Goal: Check status: Check status

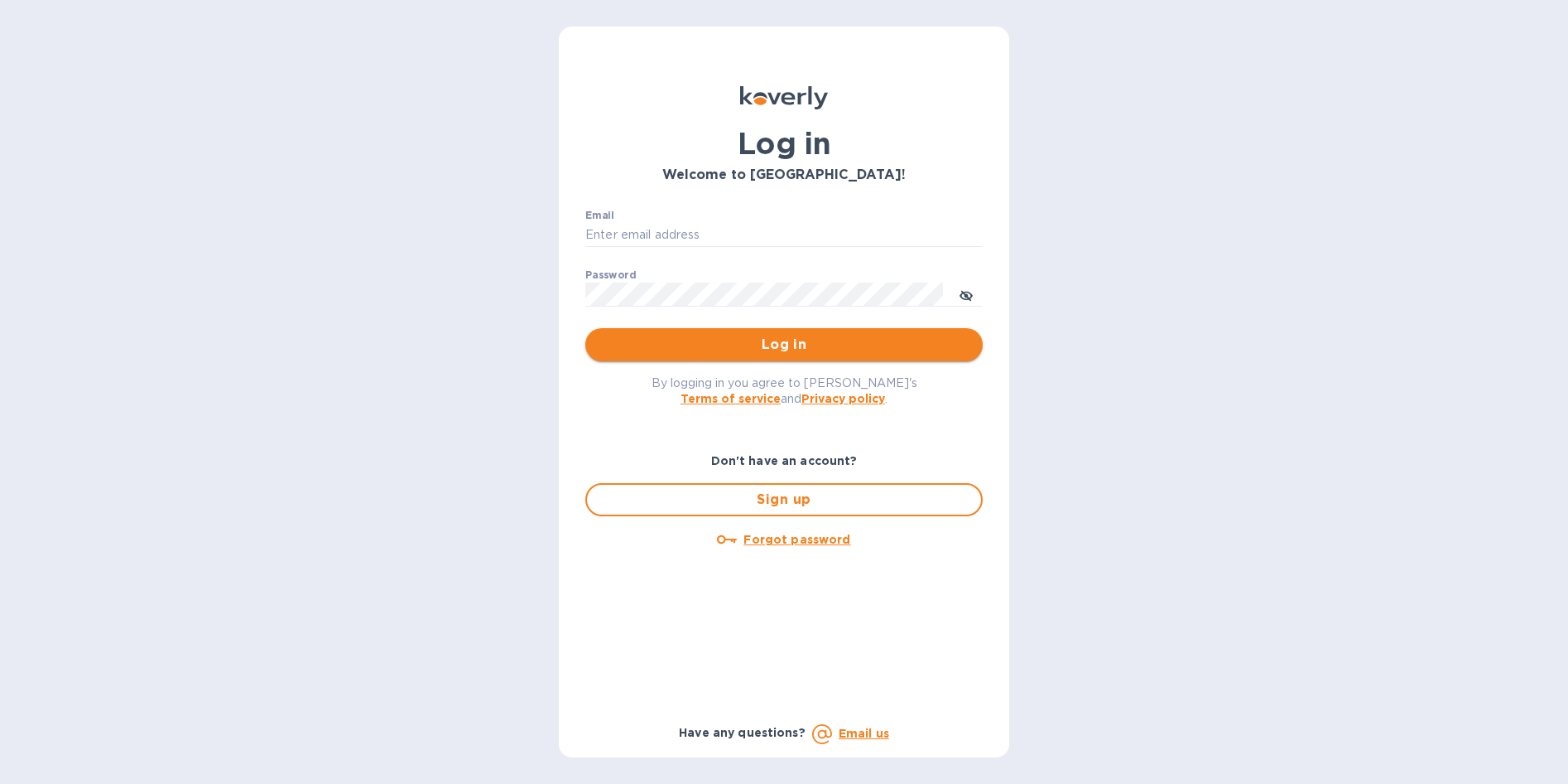
type input "[EMAIL_ADDRESS][DOMAIN_NAME]"
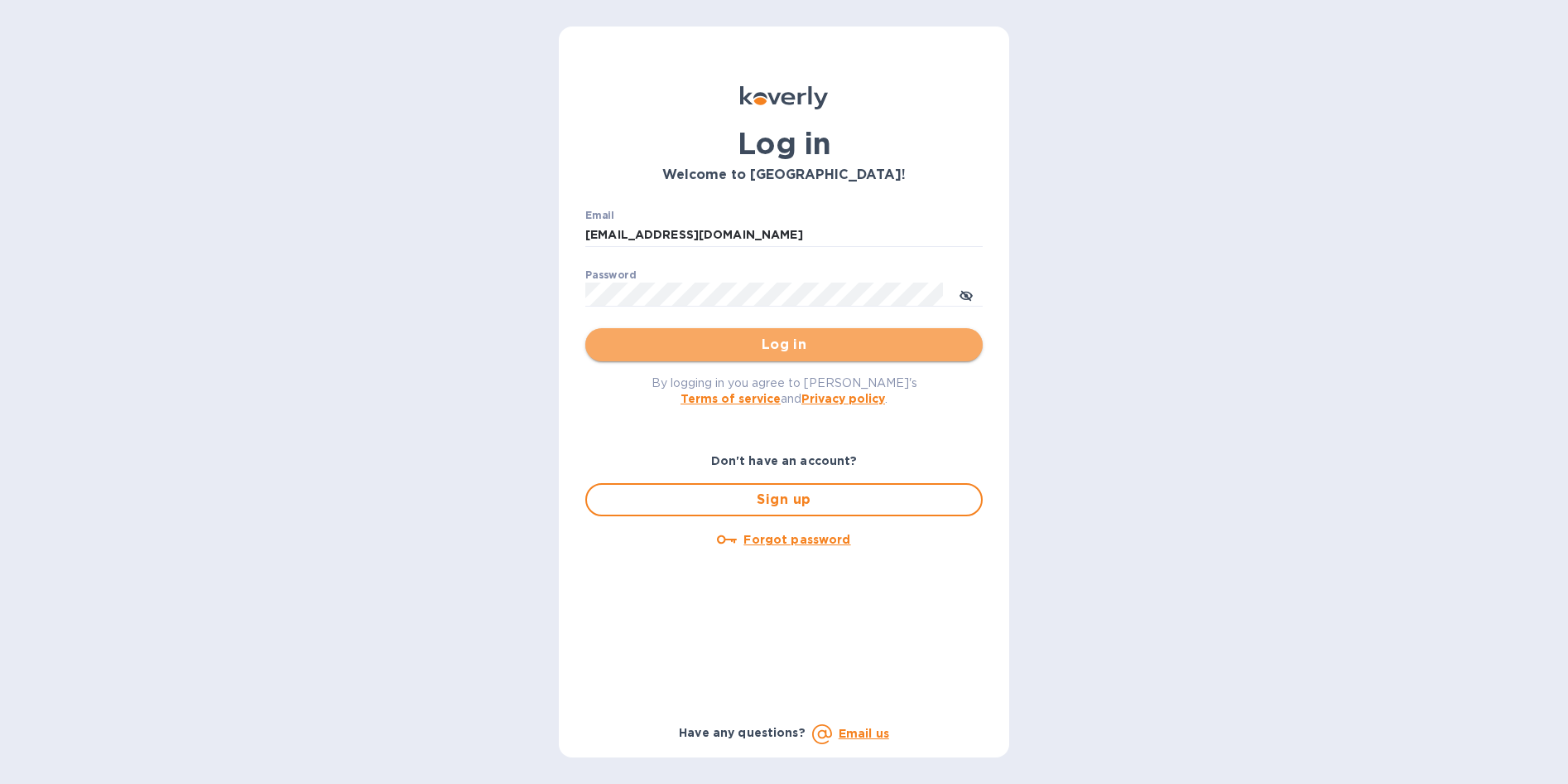
click at [789, 338] on span "Log in" at bounding box center [784, 344] width 371 height 20
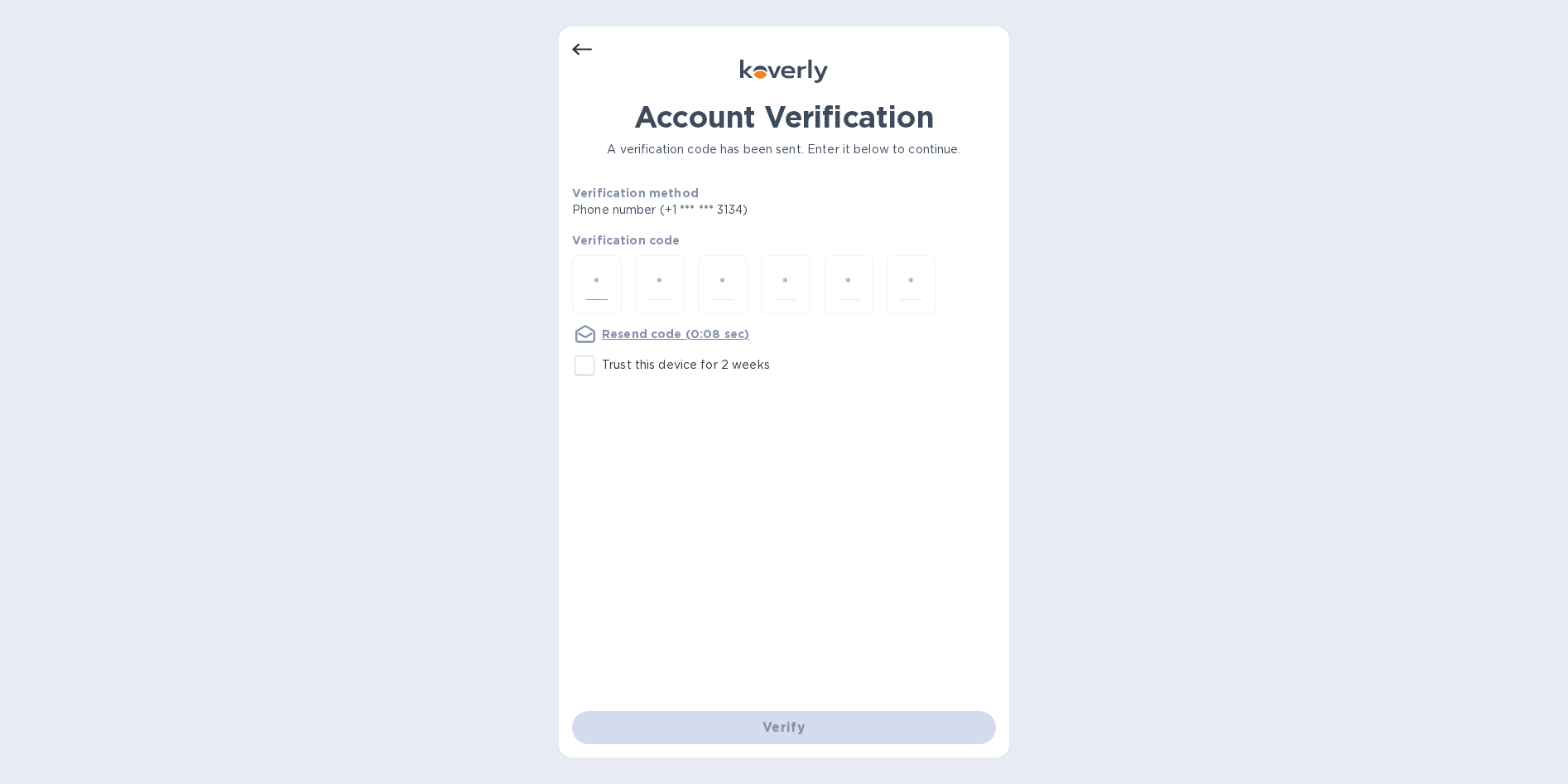
click at [595, 285] on input "number" at bounding box center [597, 285] width 22 height 31
type input "7"
type input "4"
type input "9"
type input "7"
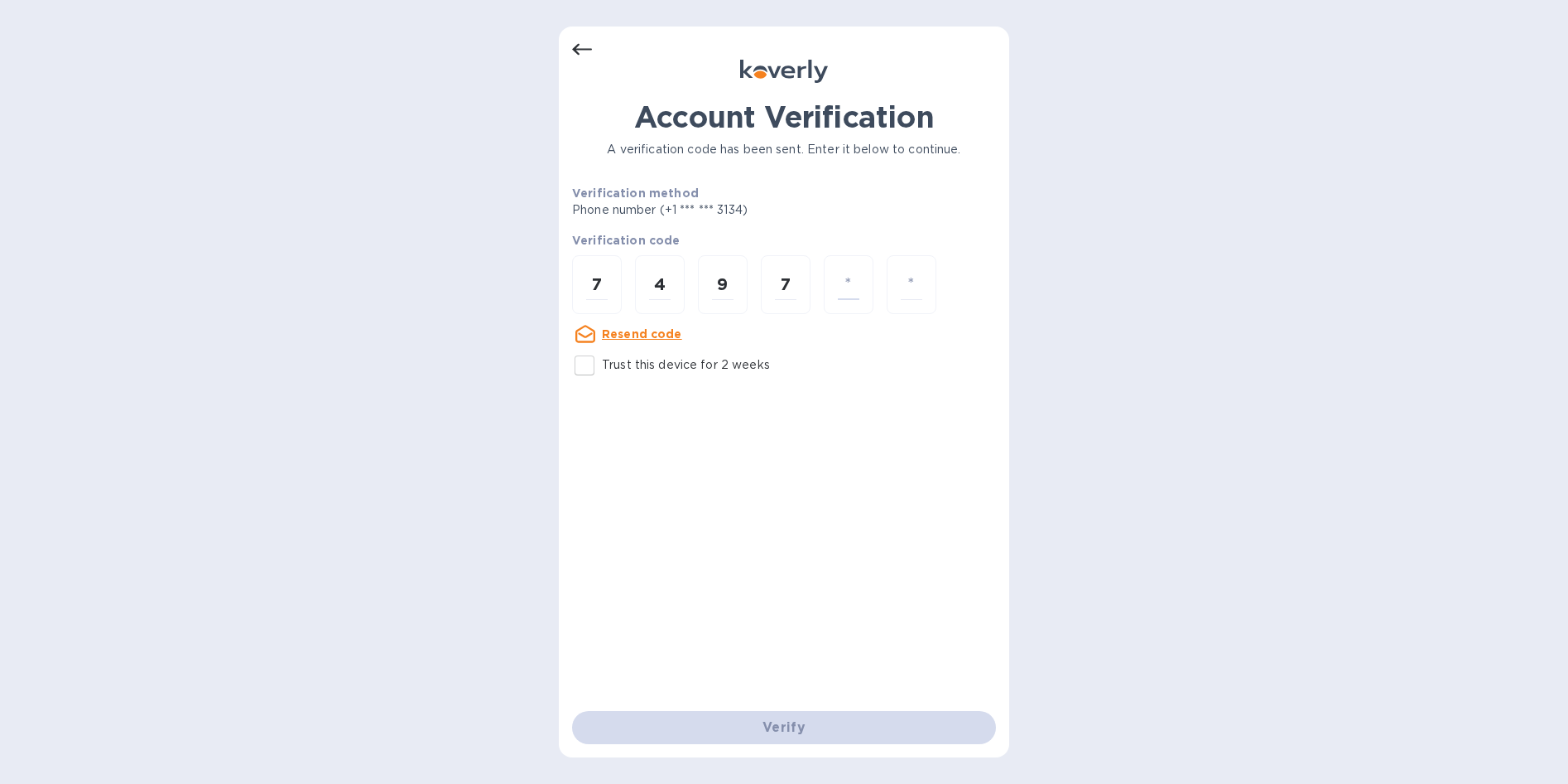
type input "0"
type input "9"
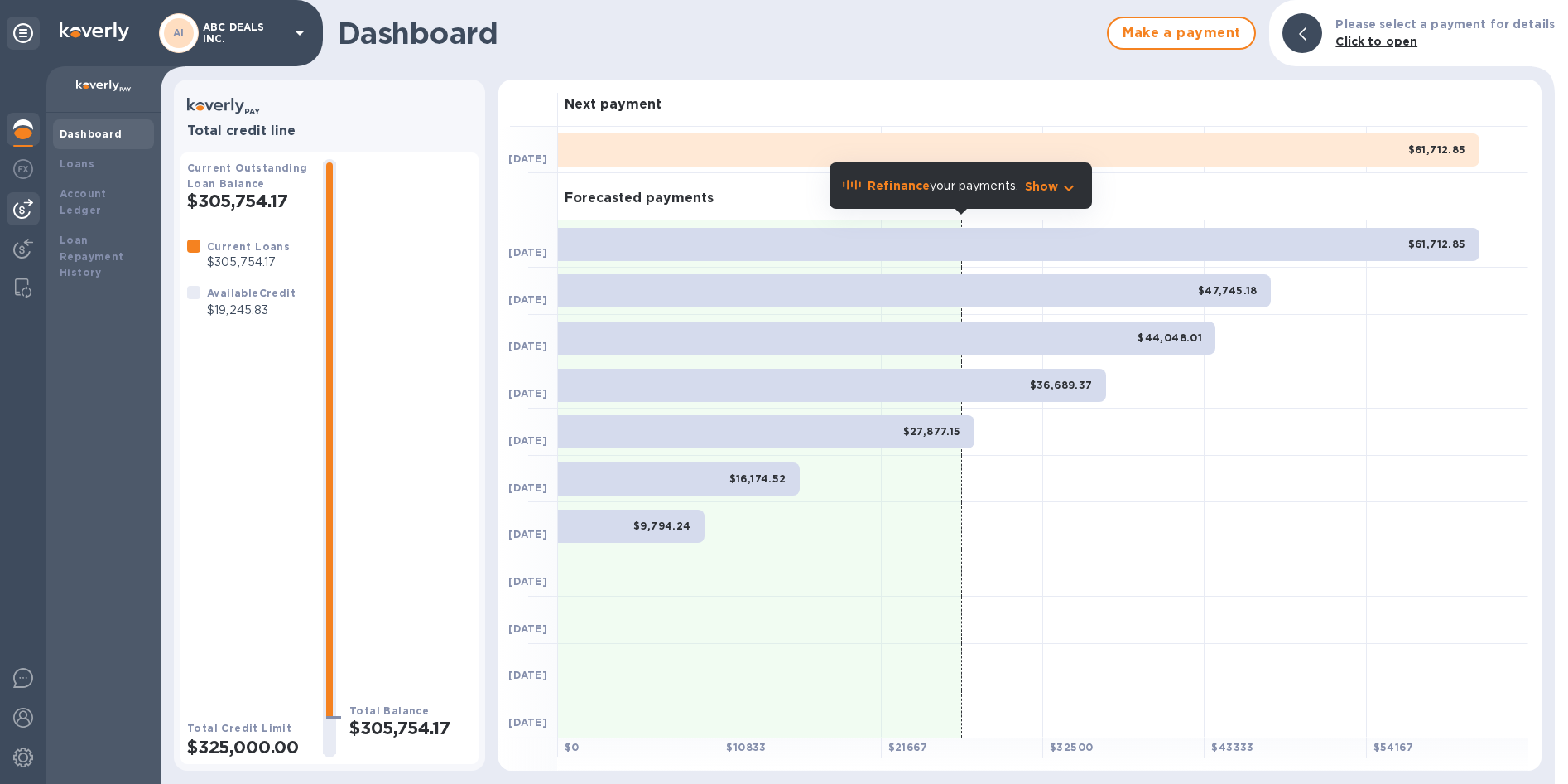
click at [17, 205] on img at bounding box center [22, 208] width 20 height 20
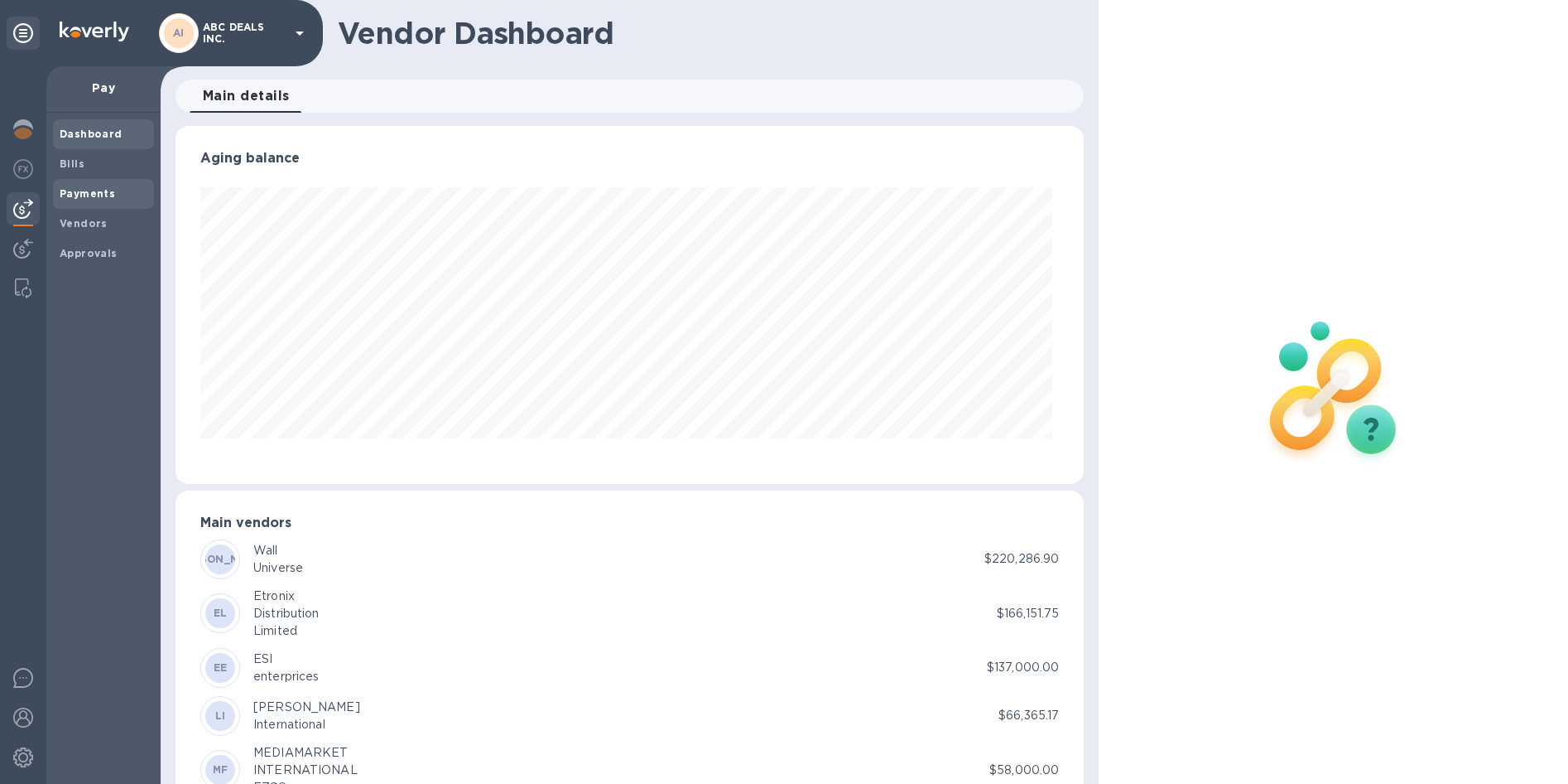
scroll to position [358, 902]
click at [74, 198] on b "Payments" at bounding box center [87, 194] width 55 height 12
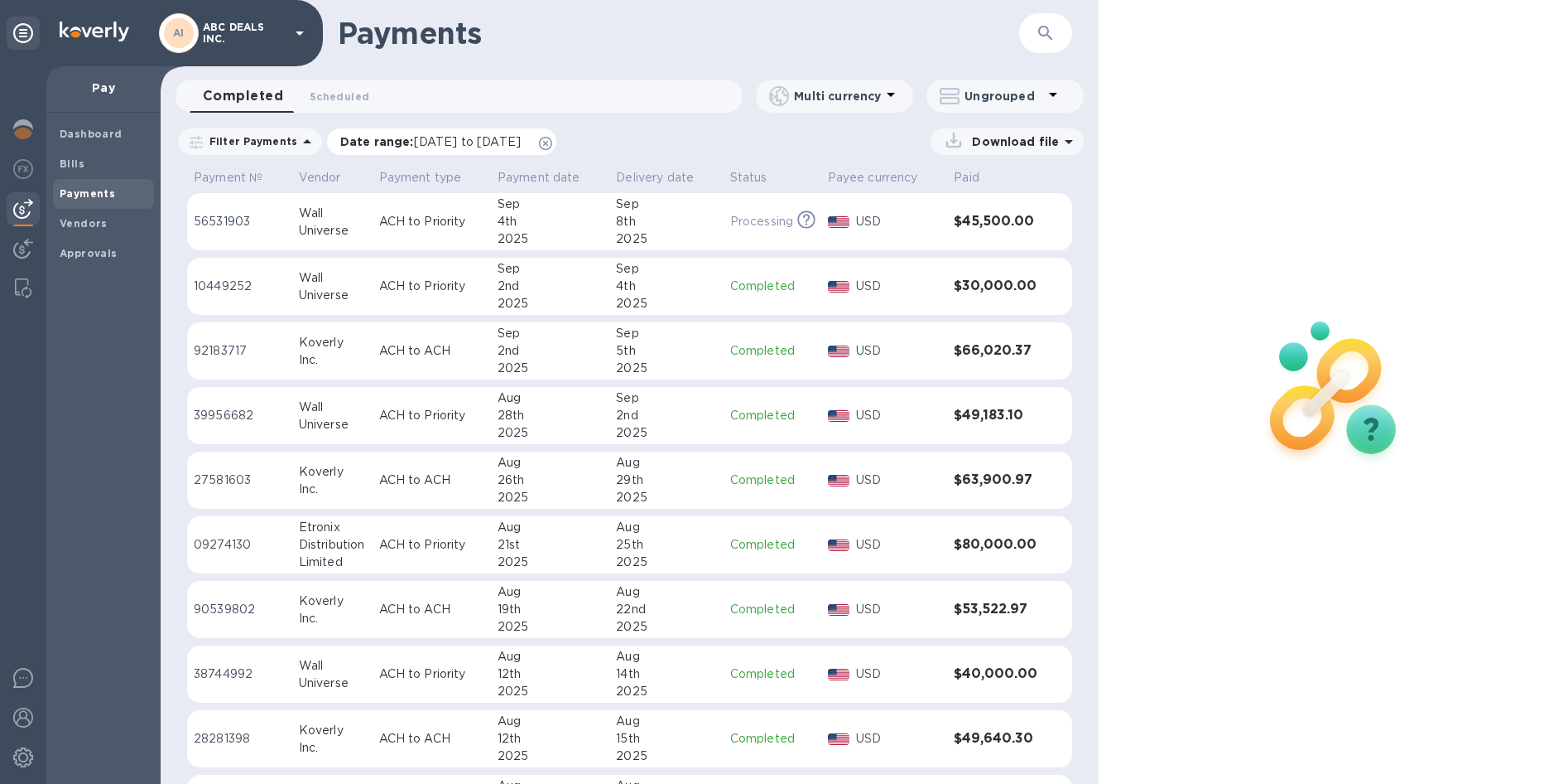
click at [499, 145] on span "[DATE] to [DATE]" at bounding box center [467, 141] width 107 height 13
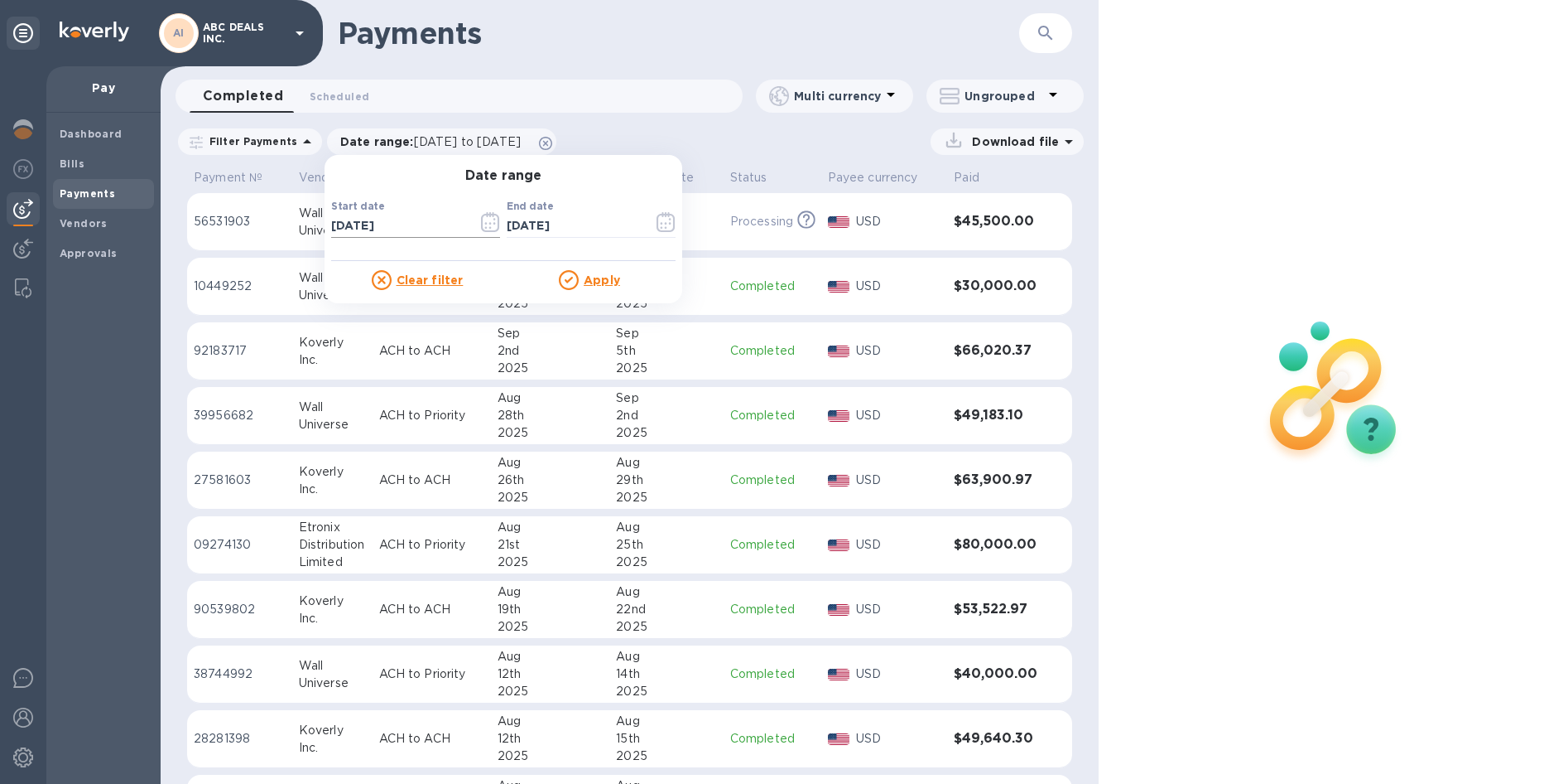
click at [482, 214] on icon "button" at bounding box center [489, 221] width 18 height 20
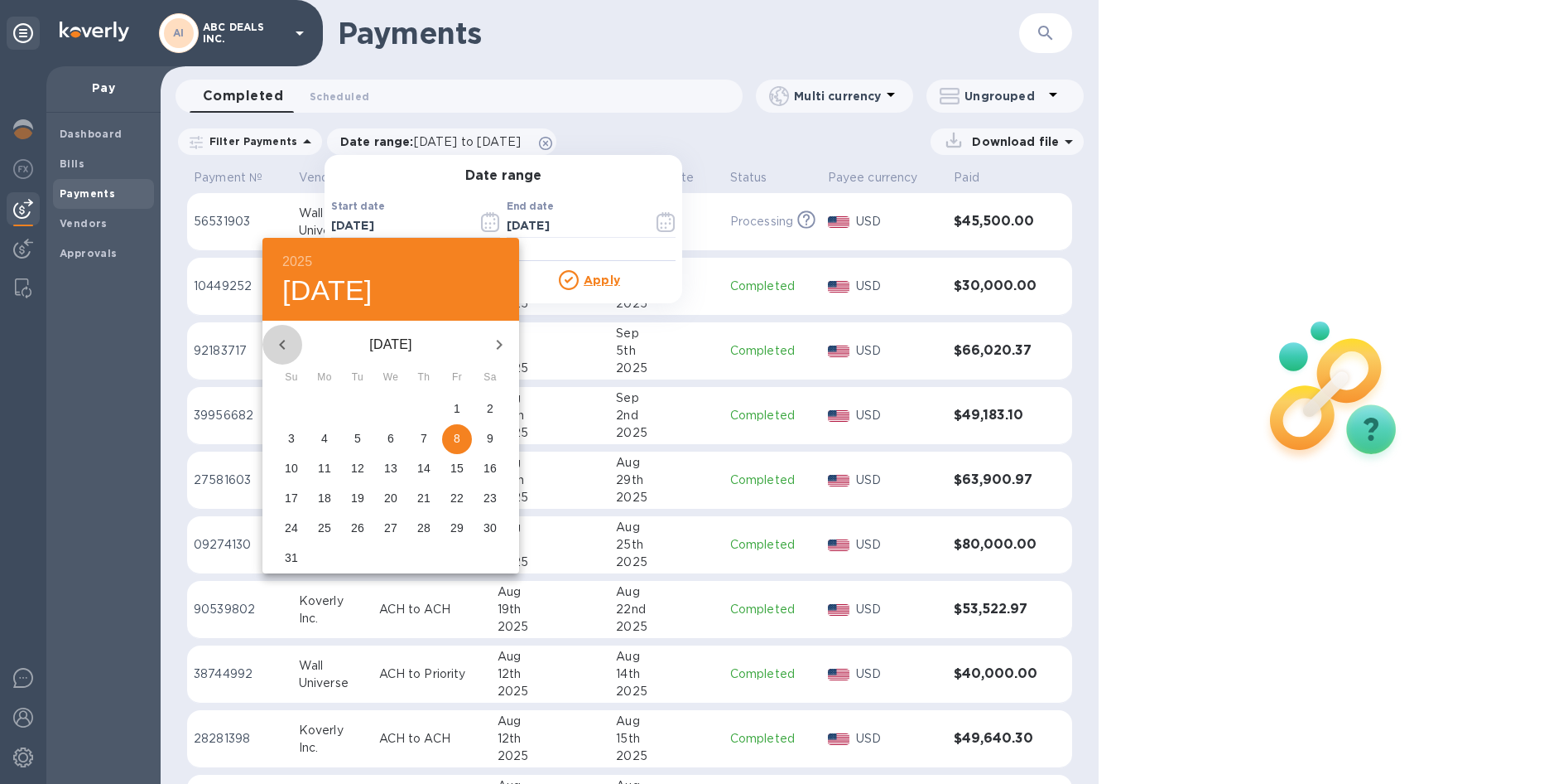
click at [285, 340] on icon "button" at bounding box center [282, 344] width 20 height 20
click at [508, 344] on icon "button" at bounding box center [499, 344] width 20 height 20
click at [360, 408] on p "1" at bounding box center [358, 408] width 7 height 16
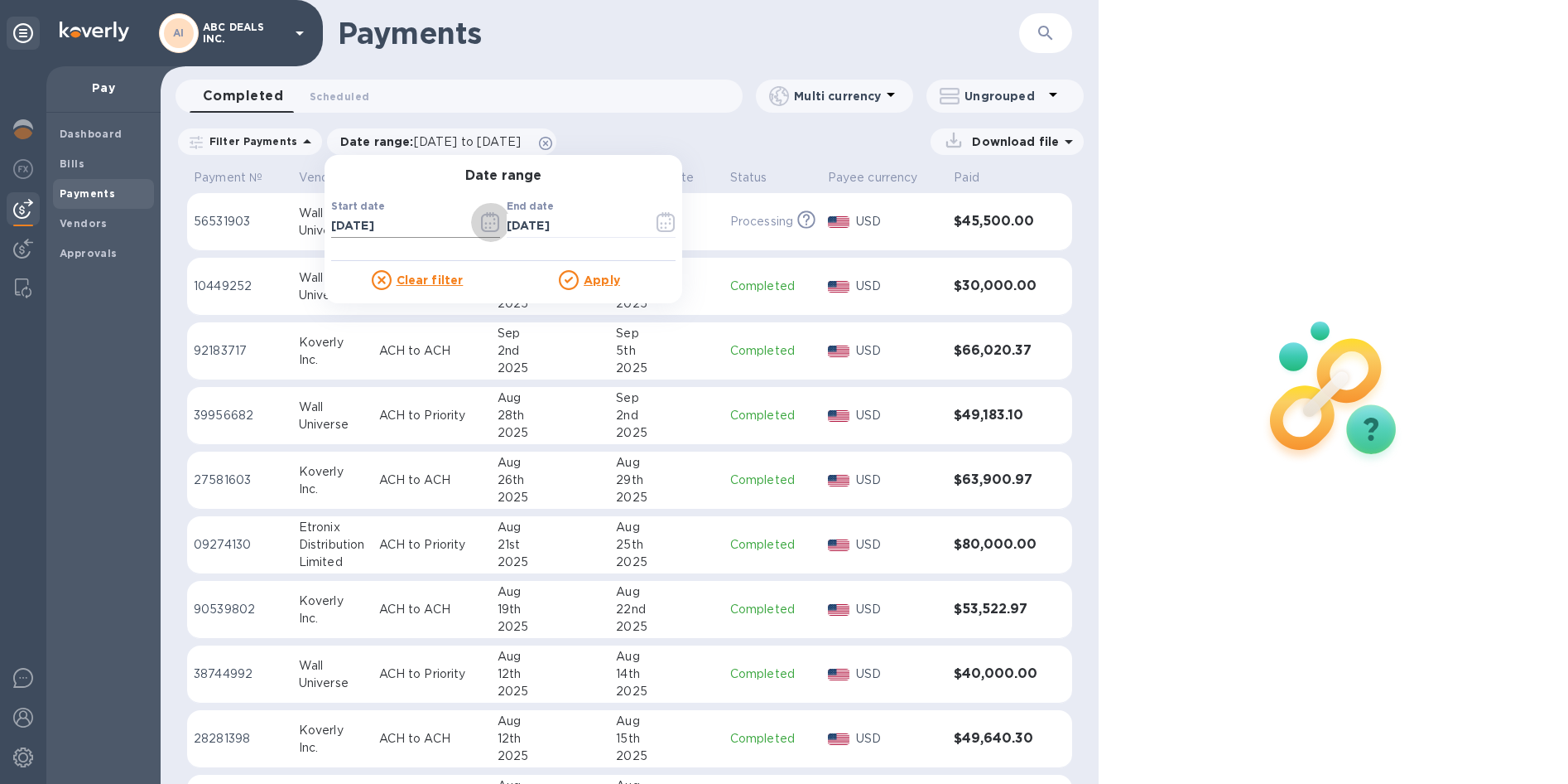
click at [481, 222] on icon "button" at bounding box center [490, 221] width 19 height 20
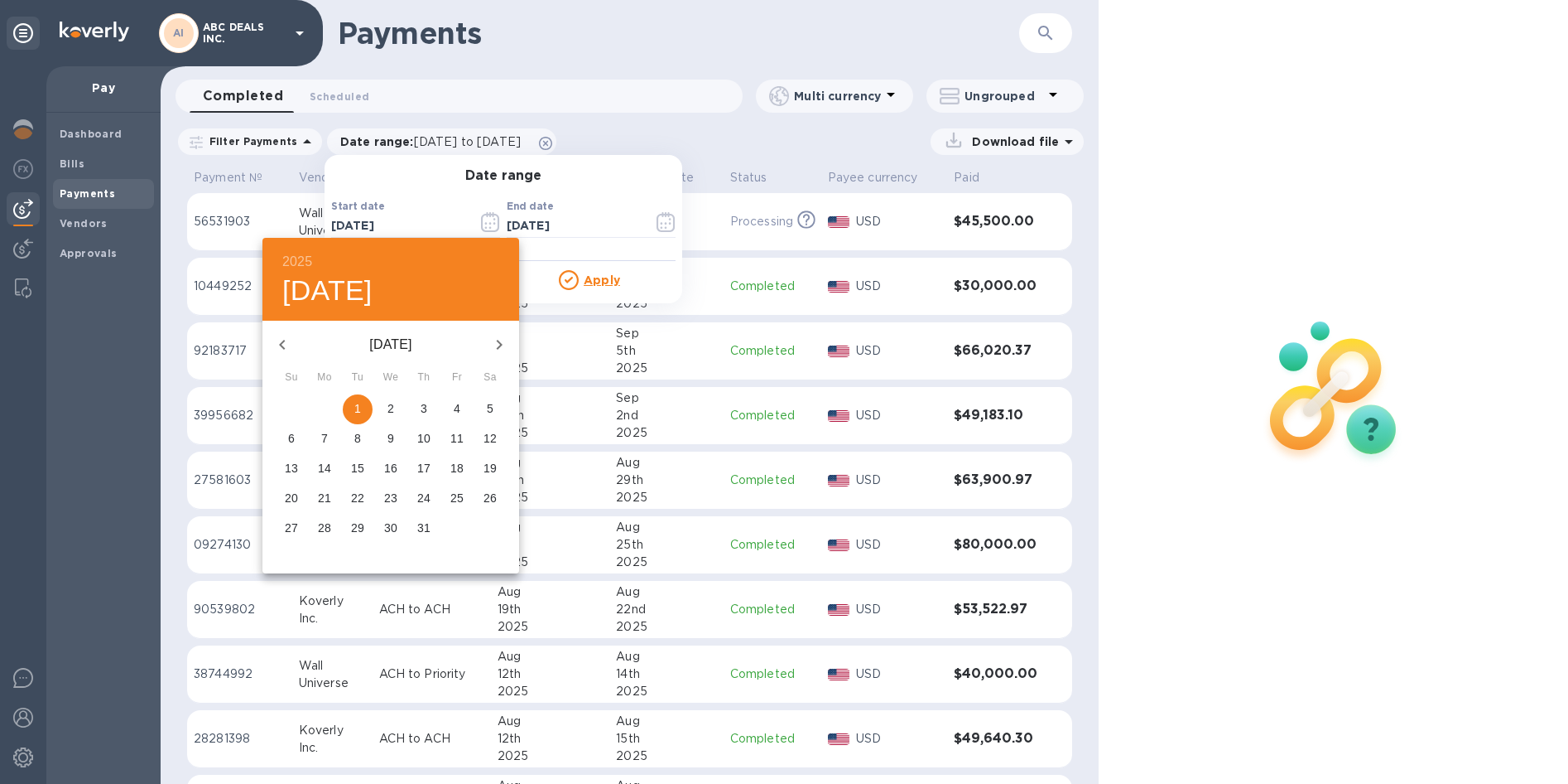
click at [290, 336] on icon "button" at bounding box center [282, 344] width 20 height 20
click at [298, 407] on span "1" at bounding box center [292, 408] width 30 height 16
type input "[DATE]"
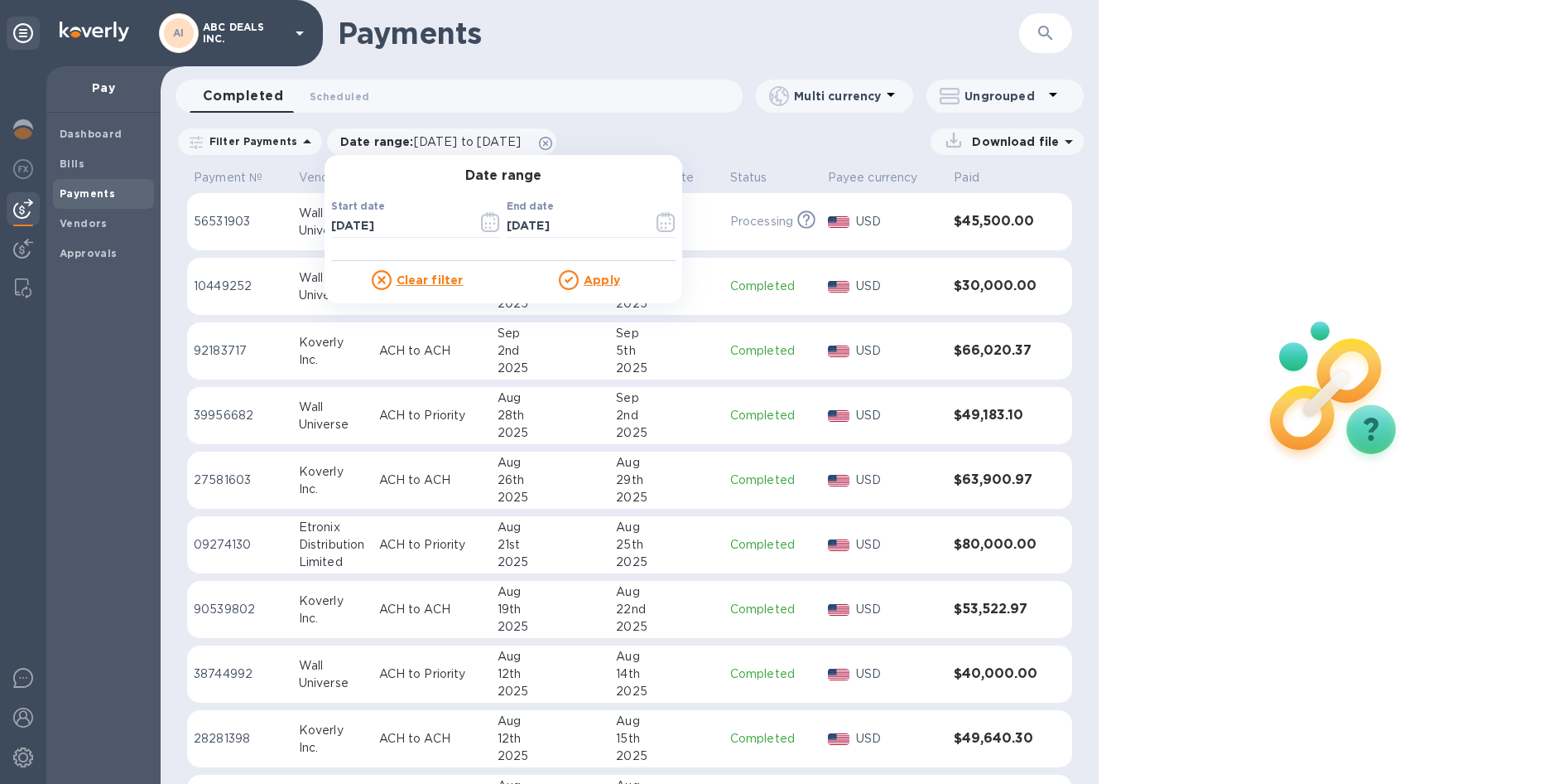
click at [584, 279] on u "Apply" at bounding box center [602, 280] width 36 height 13
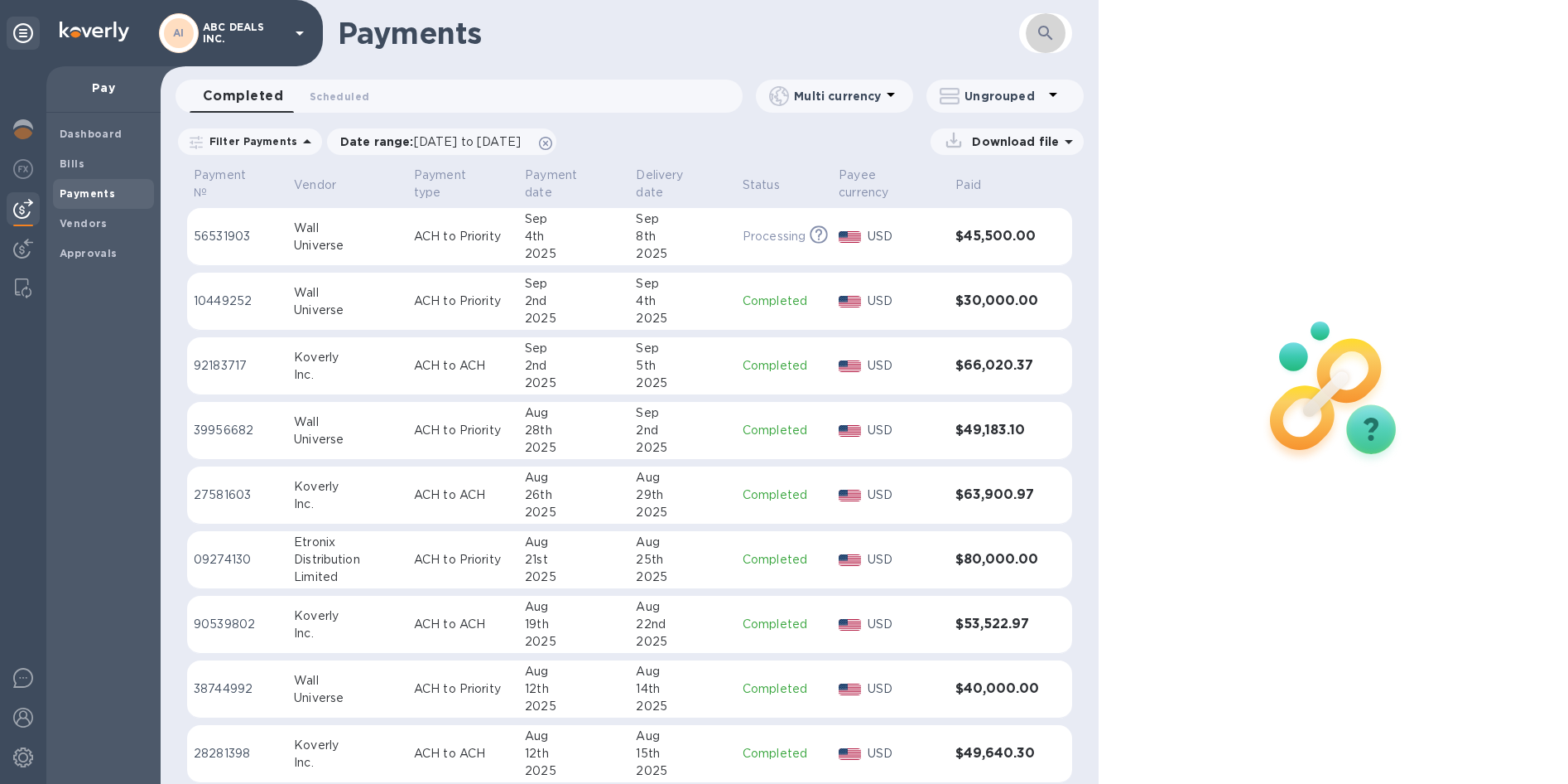
click at [1042, 35] on icon "button" at bounding box center [1045, 33] width 14 height 14
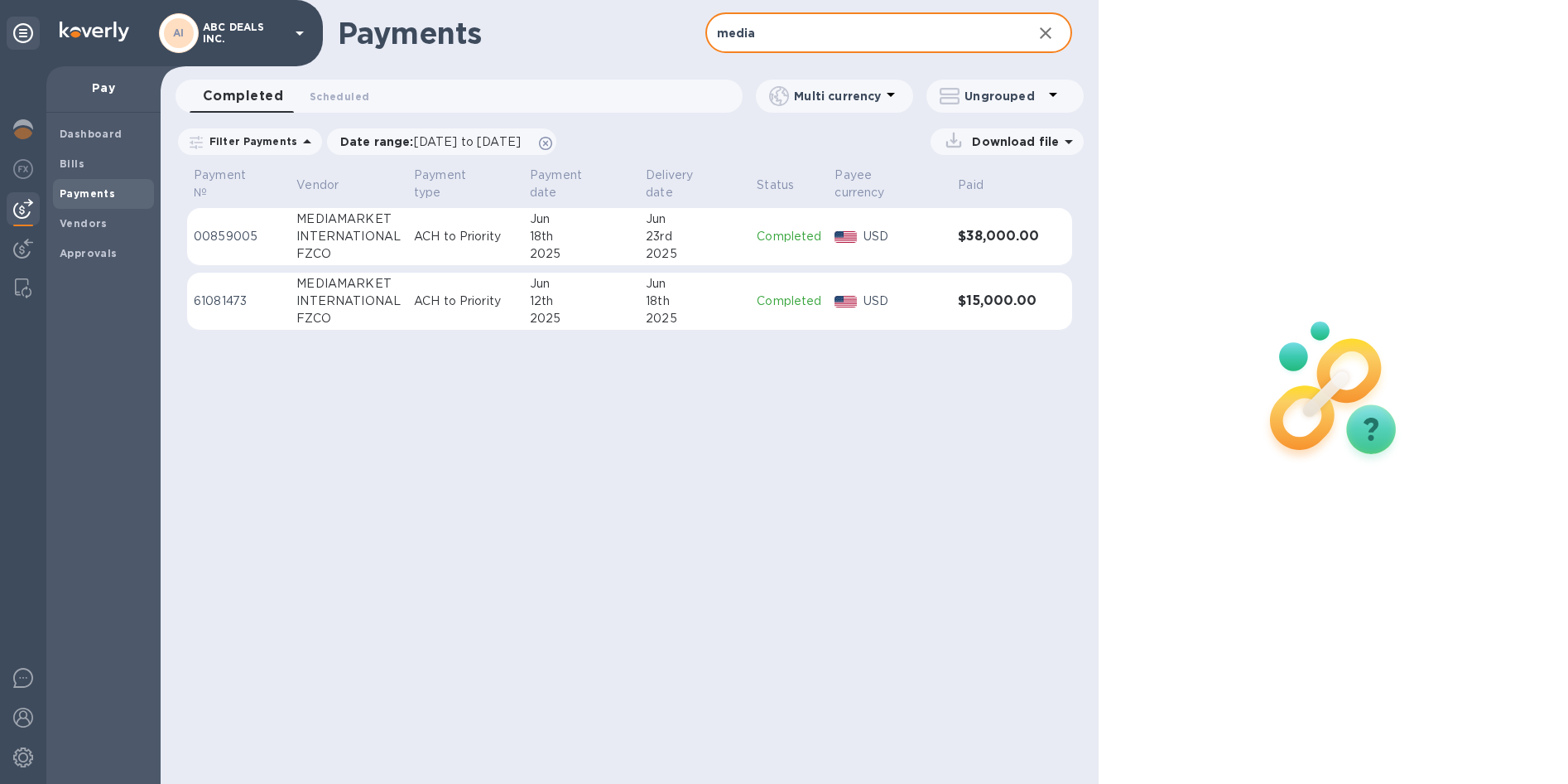
type input "media"
click at [402, 393] on div "Payments media ​ Completed 0 Scheduled 0 Multi currency Ungrouped Filter Paymen…" at bounding box center [630, 392] width 938 height 784
click at [55, 227] on div "Vendors" at bounding box center [103, 224] width 101 height 30
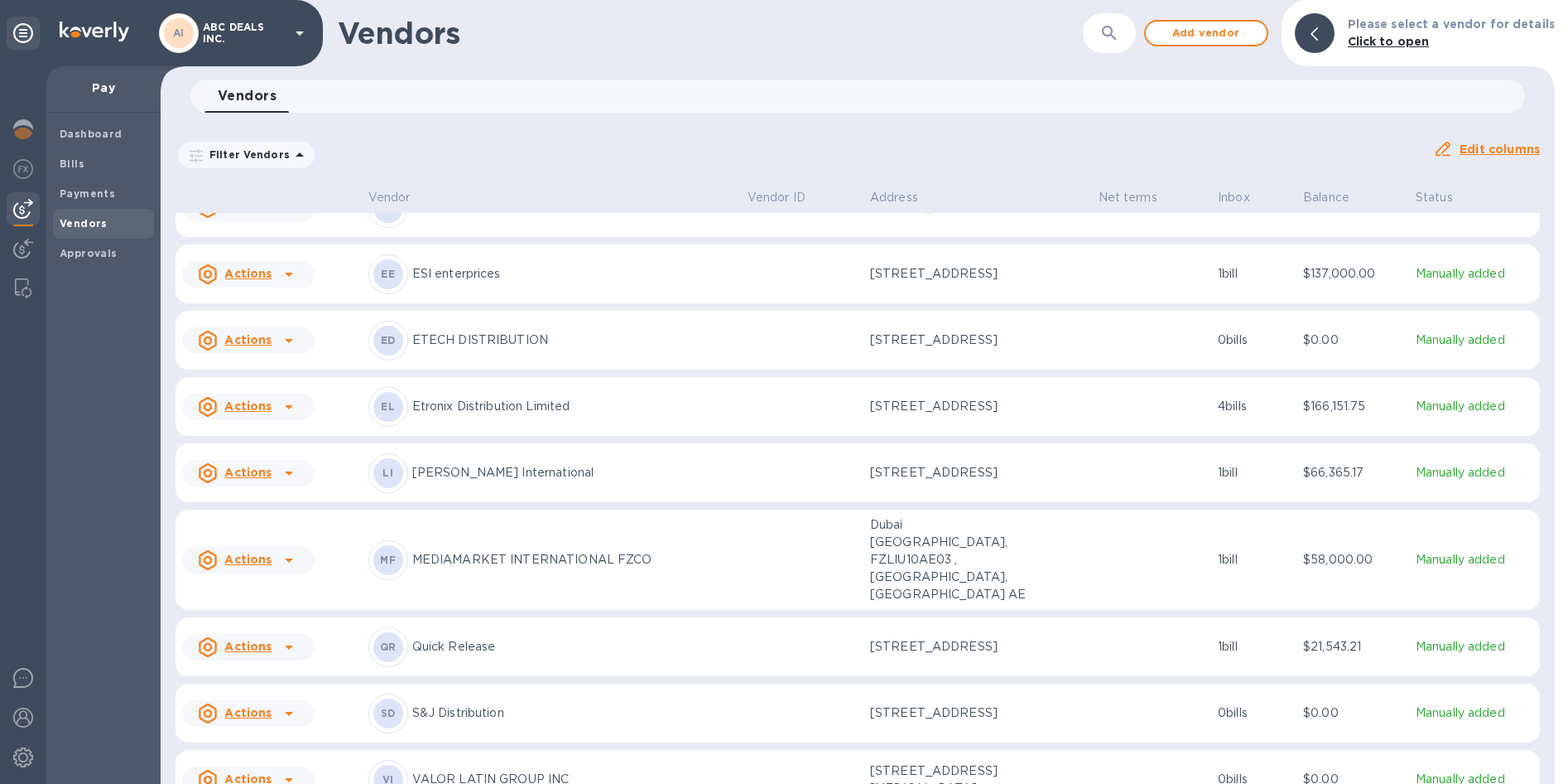
scroll to position [129, 0]
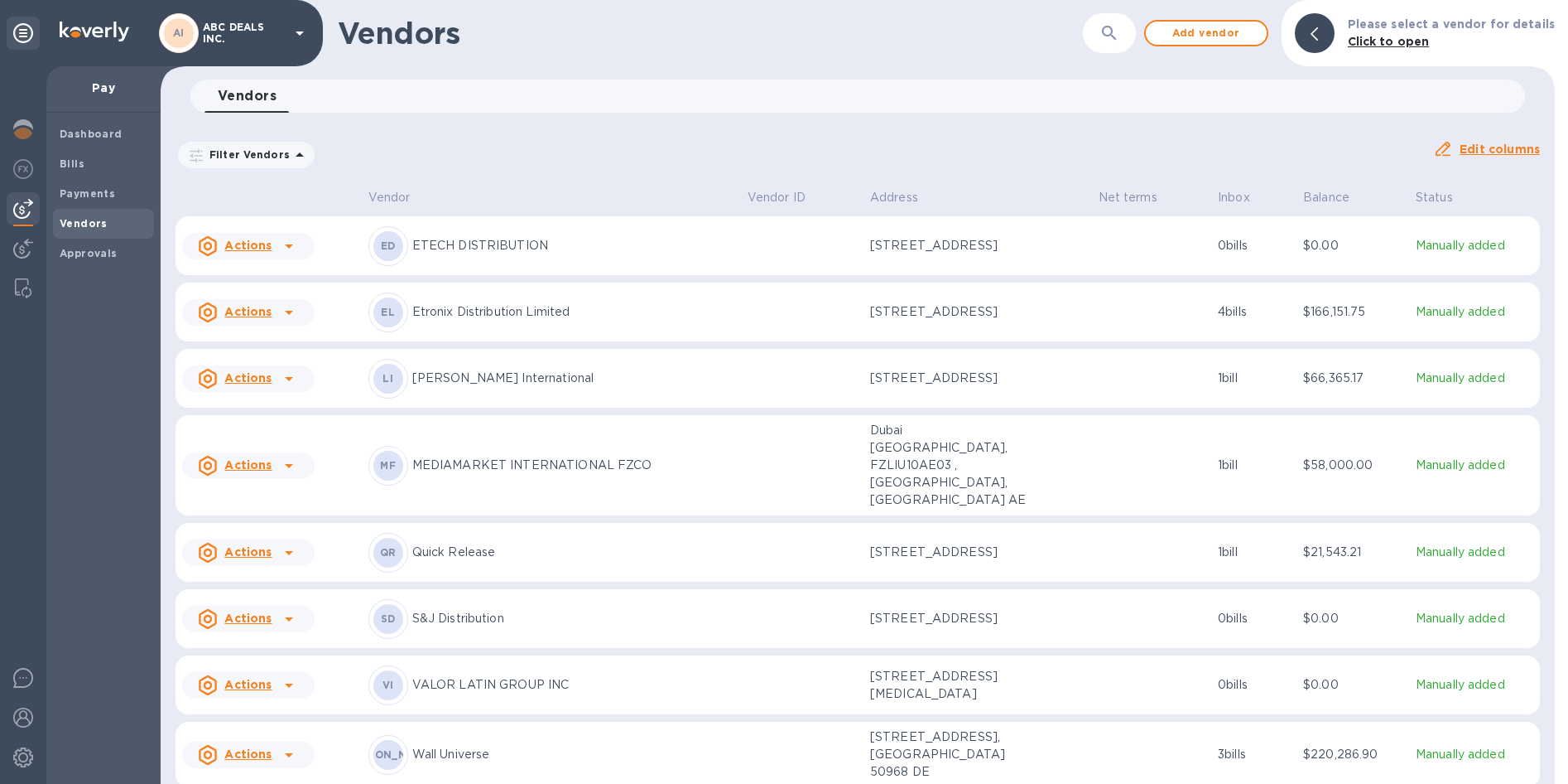
click at [276, 478] on div at bounding box center [289, 466] width 27 height 27
click at [366, 472] on div at bounding box center [784, 392] width 1568 height 784
click at [1498, 148] on u "Edit columns" at bounding box center [1499, 149] width 80 height 13
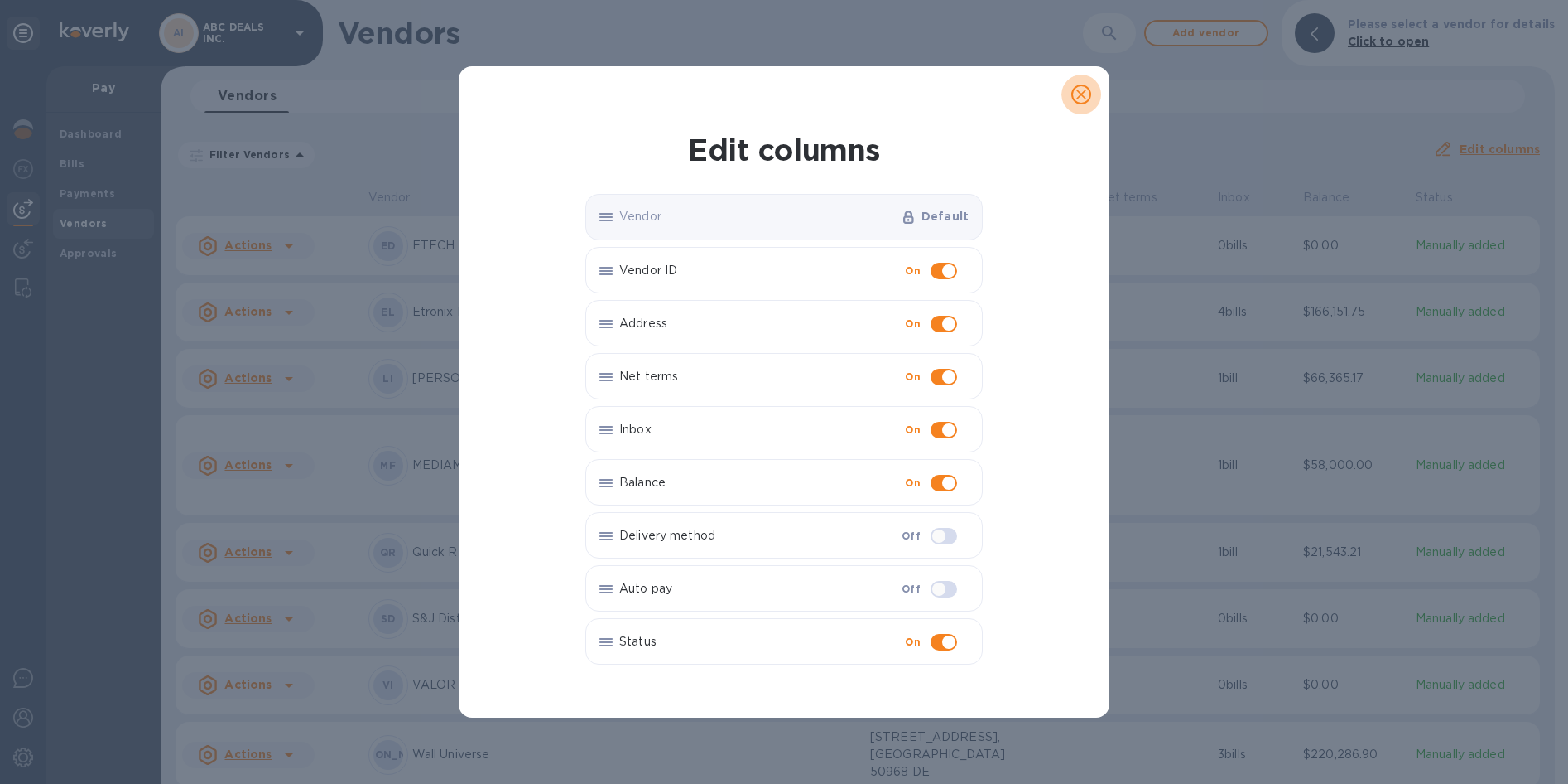
click at [1081, 96] on icon "close" at bounding box center [1081, 94] width 16 height 16
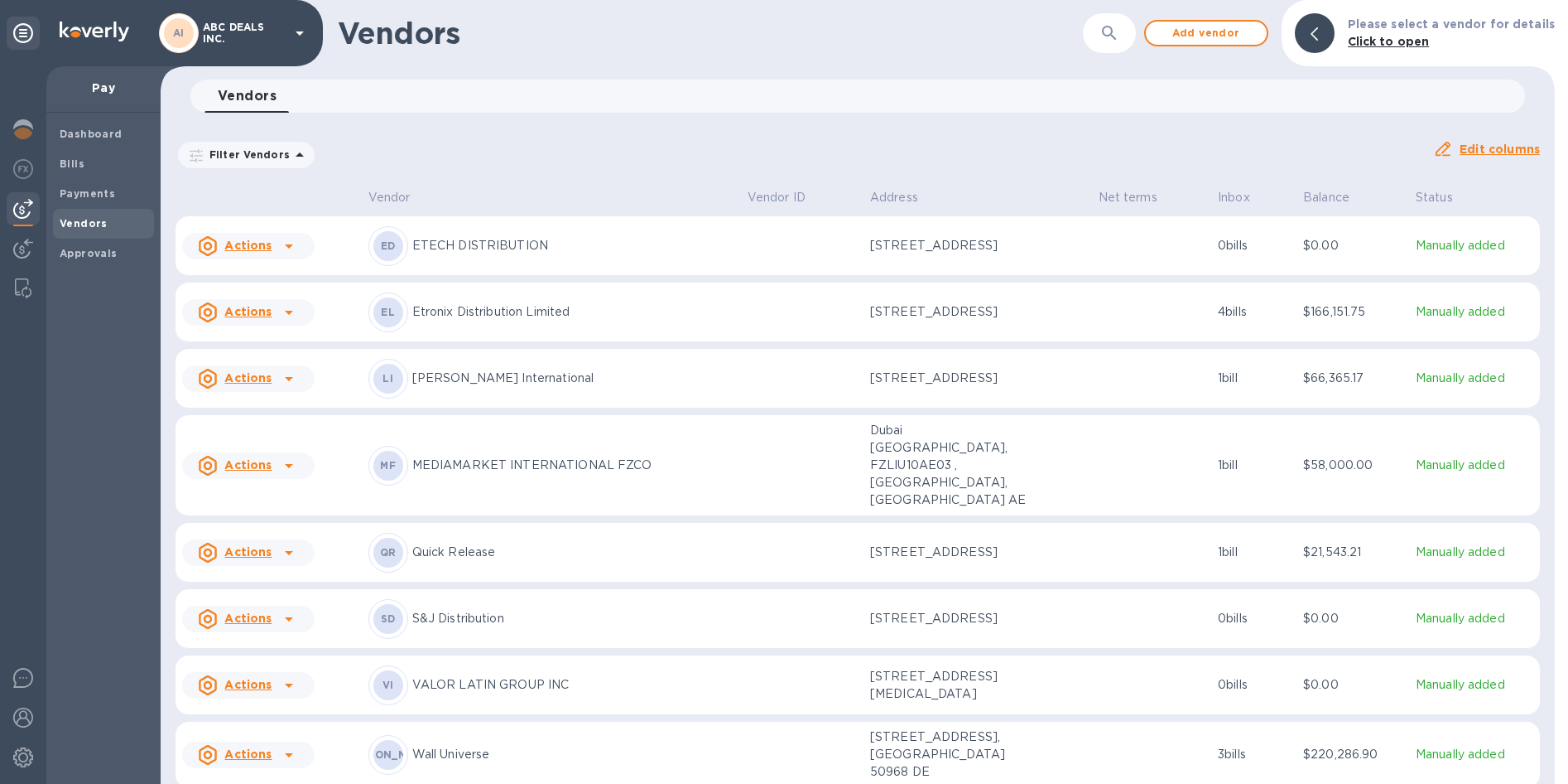
click at [427, 474] on p "MEDIAMARKET INTERNATIONAL FZCO" at bounding box center [573, 465] width 322 height 17
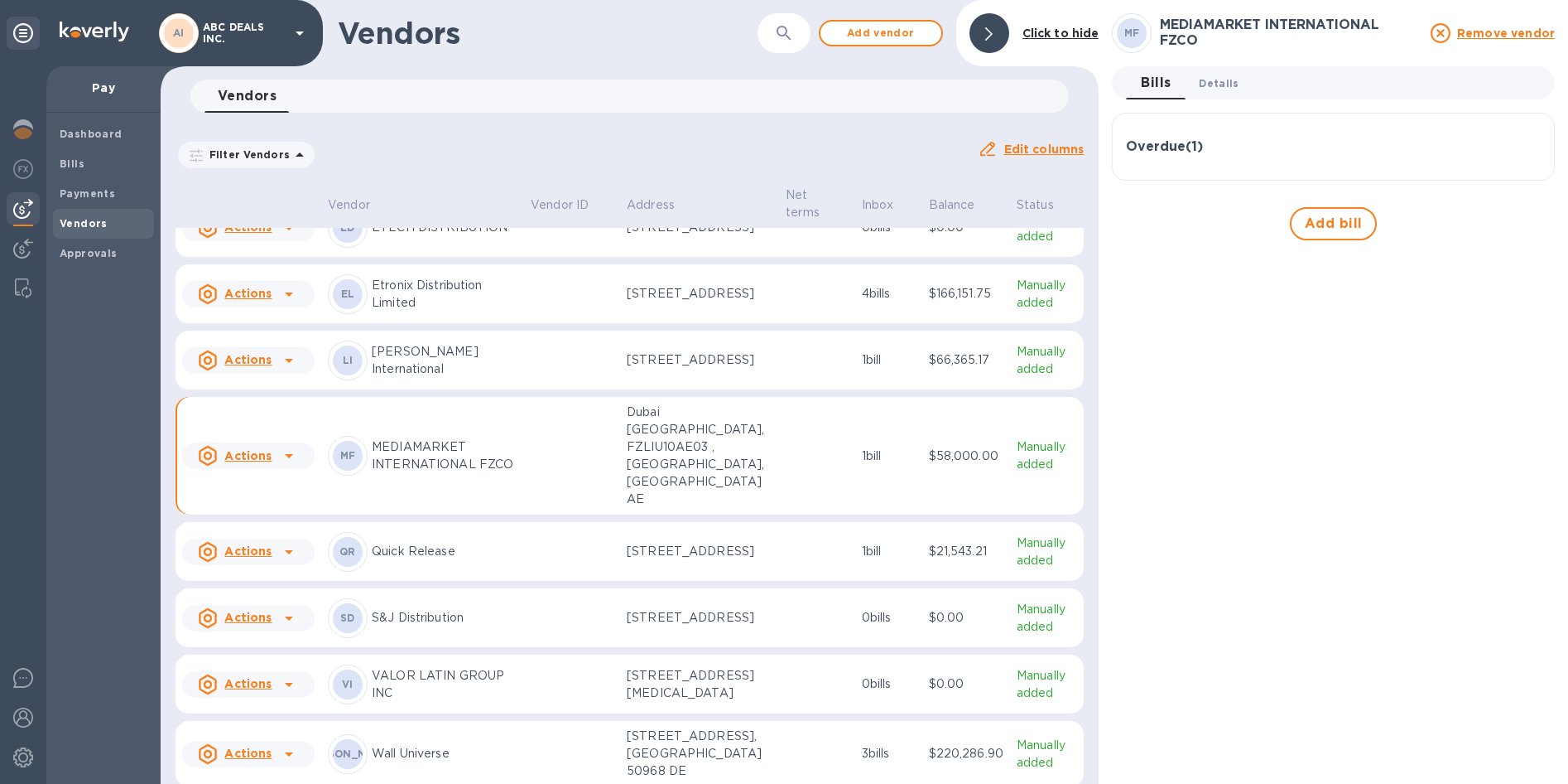
click at [1213, 87] on span "Details 0" at bounding box center [1219, 83] width 40 height 17
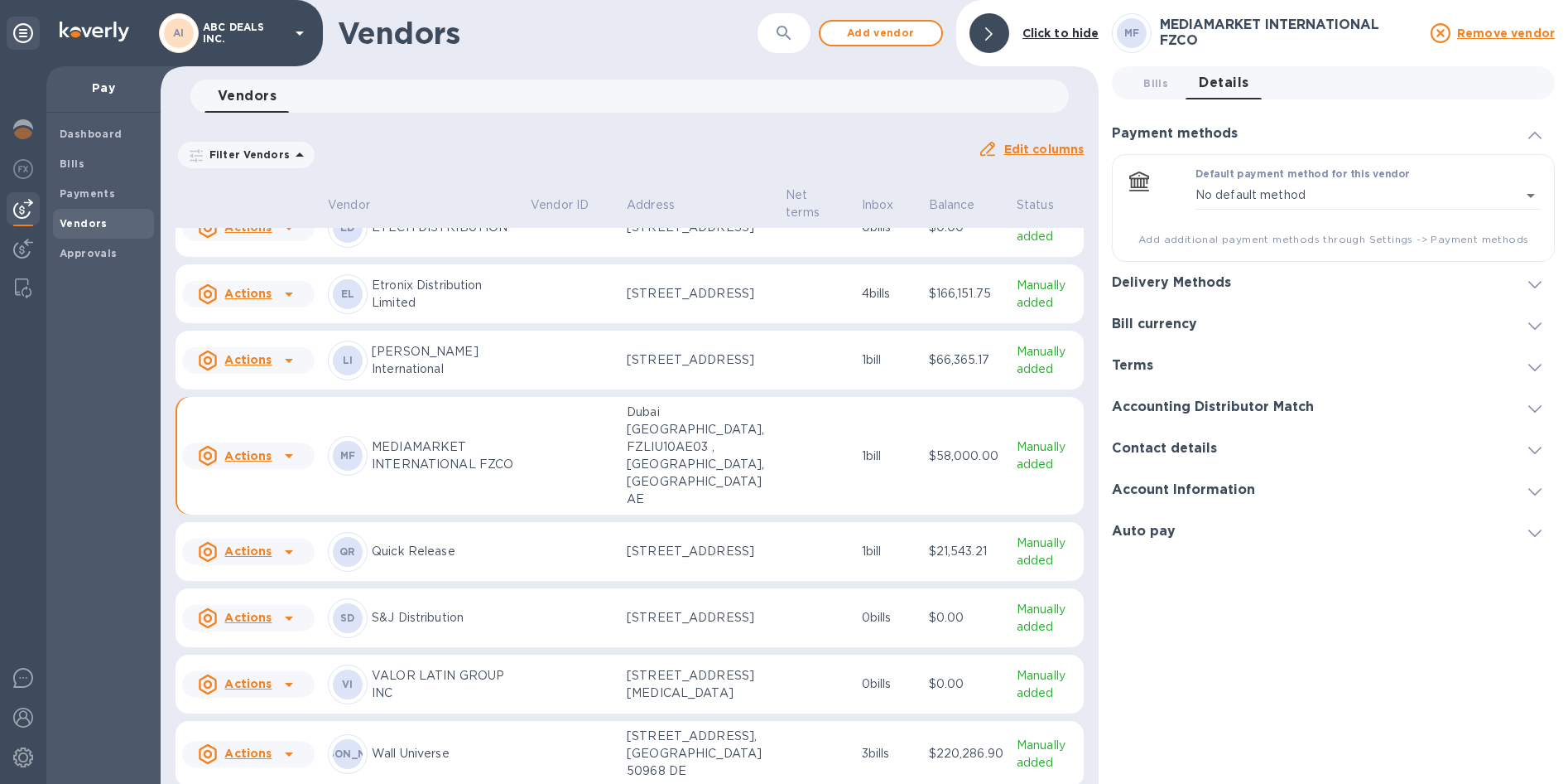
click at [1207, 281] on h3 "Delivery Methods" at bounding box center [1171, 283] width 120 height 15
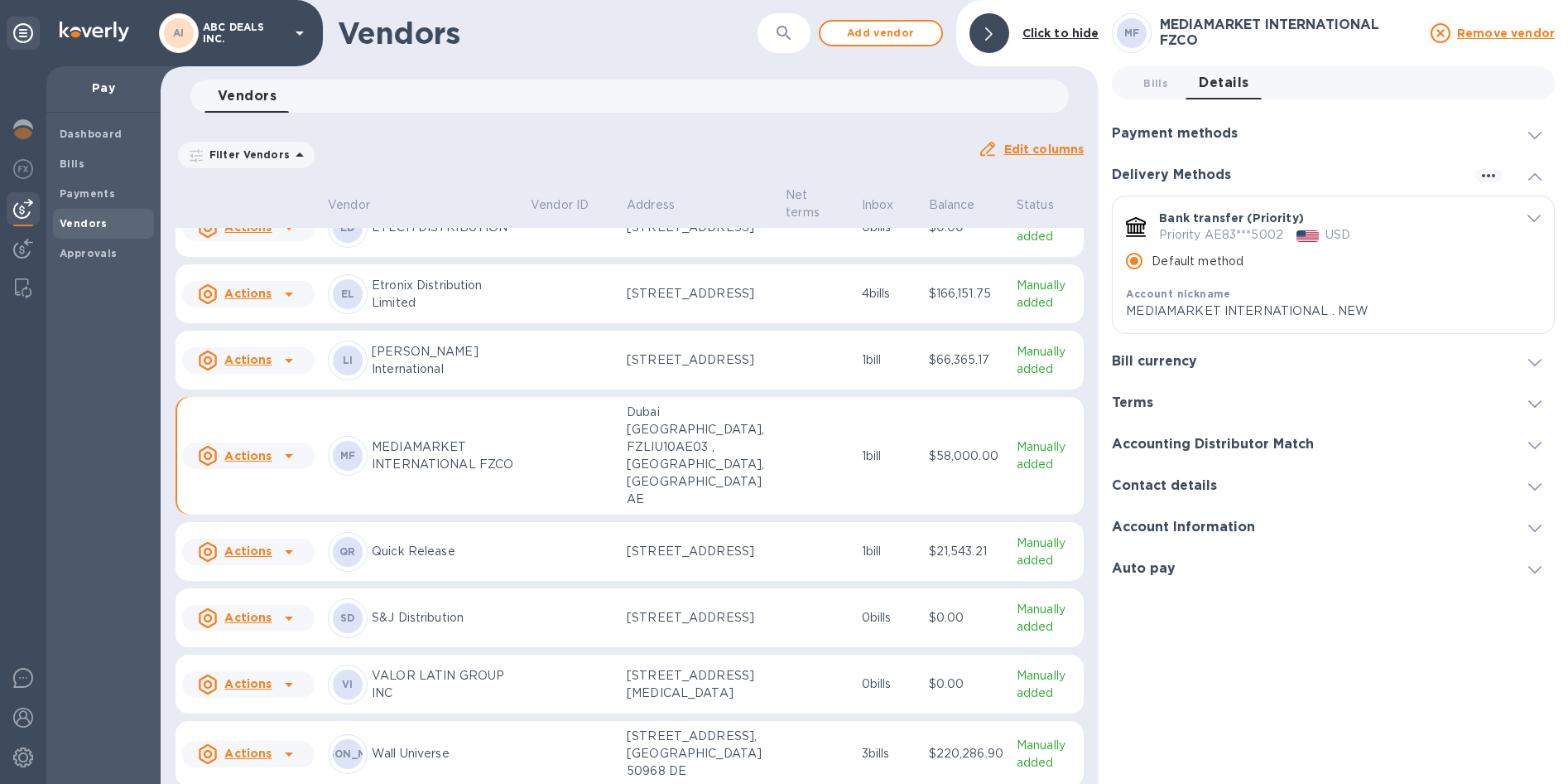
click at [1546, 214] on div "Bank transfer (Priority) Priority AE83***5002 USD Default method Account nickna…" at bounding box center [1333, 264] width 441 height 137
click at [1528, 218] on icon "default-method" at bounding box center [1534, 218] width 13 height 8
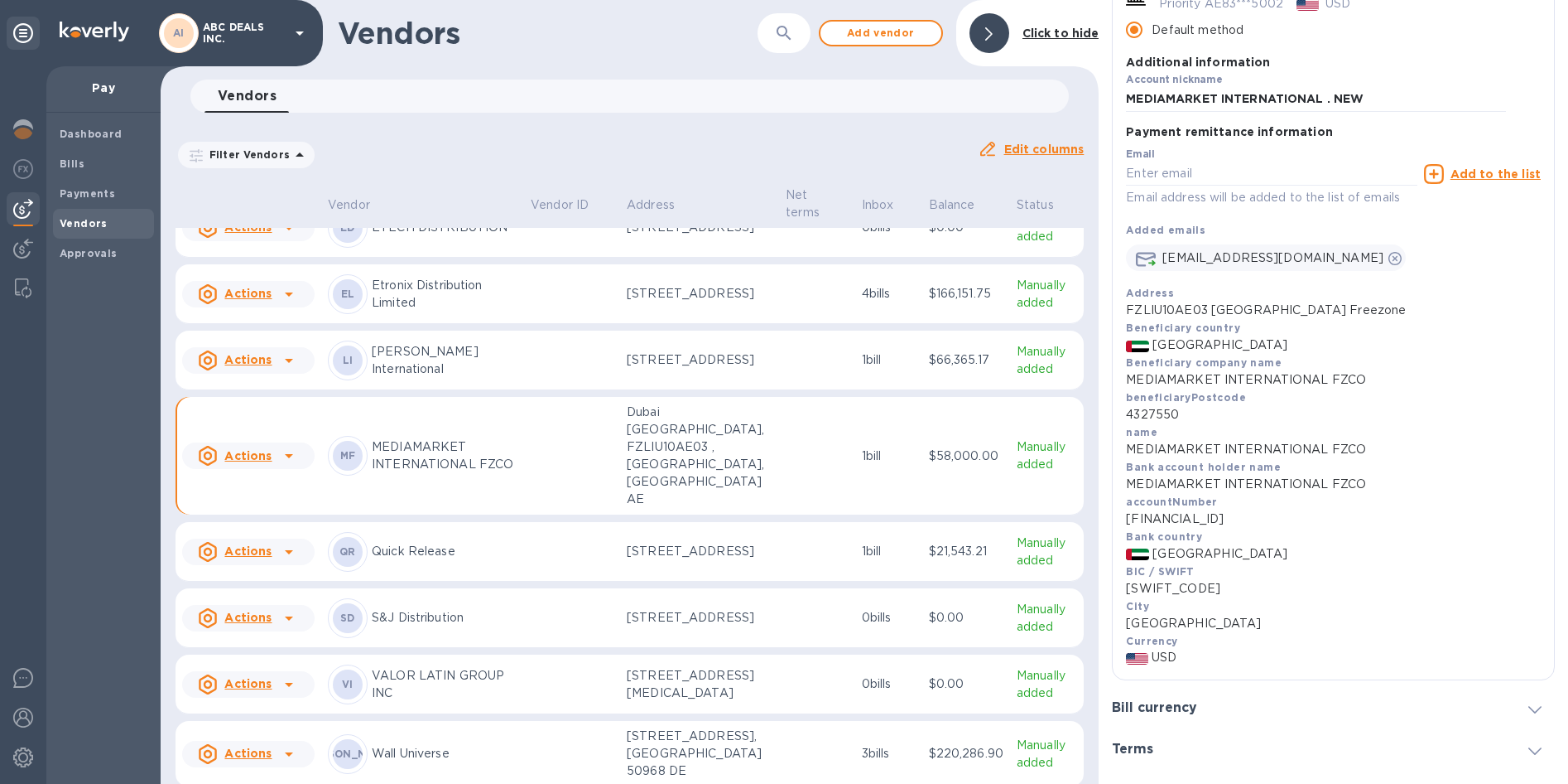
scroll to position [249, 0]
